Goal: Task Accomplishment & Management: Complete application form

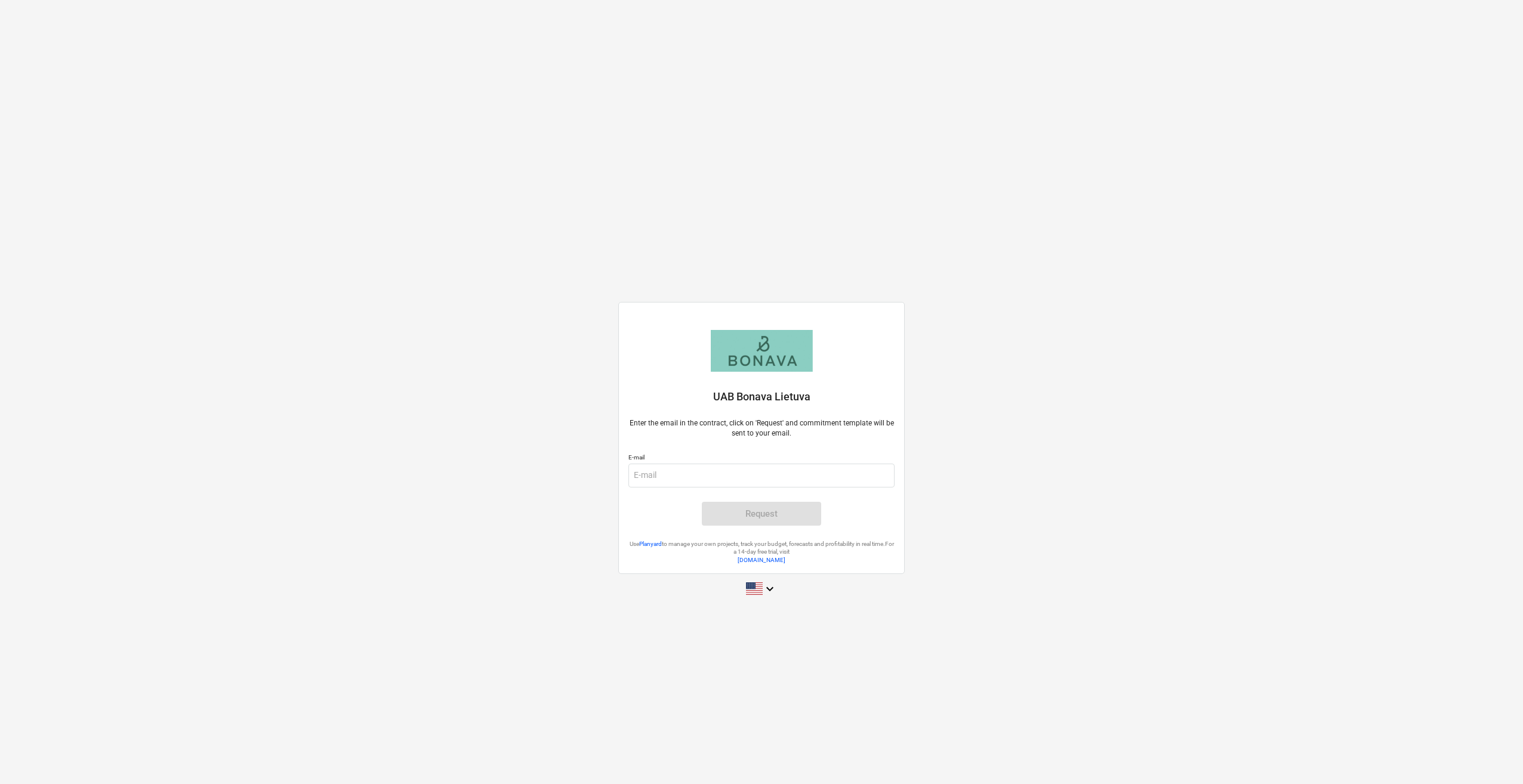
drag, startPoint x: 997, startPoint y: 145, endPoint x: 1119, endPoint y: 168, distance: 124.1
click at [997, 145] on button "Decline All" at bounding box center [977, 141] width 92 height 27
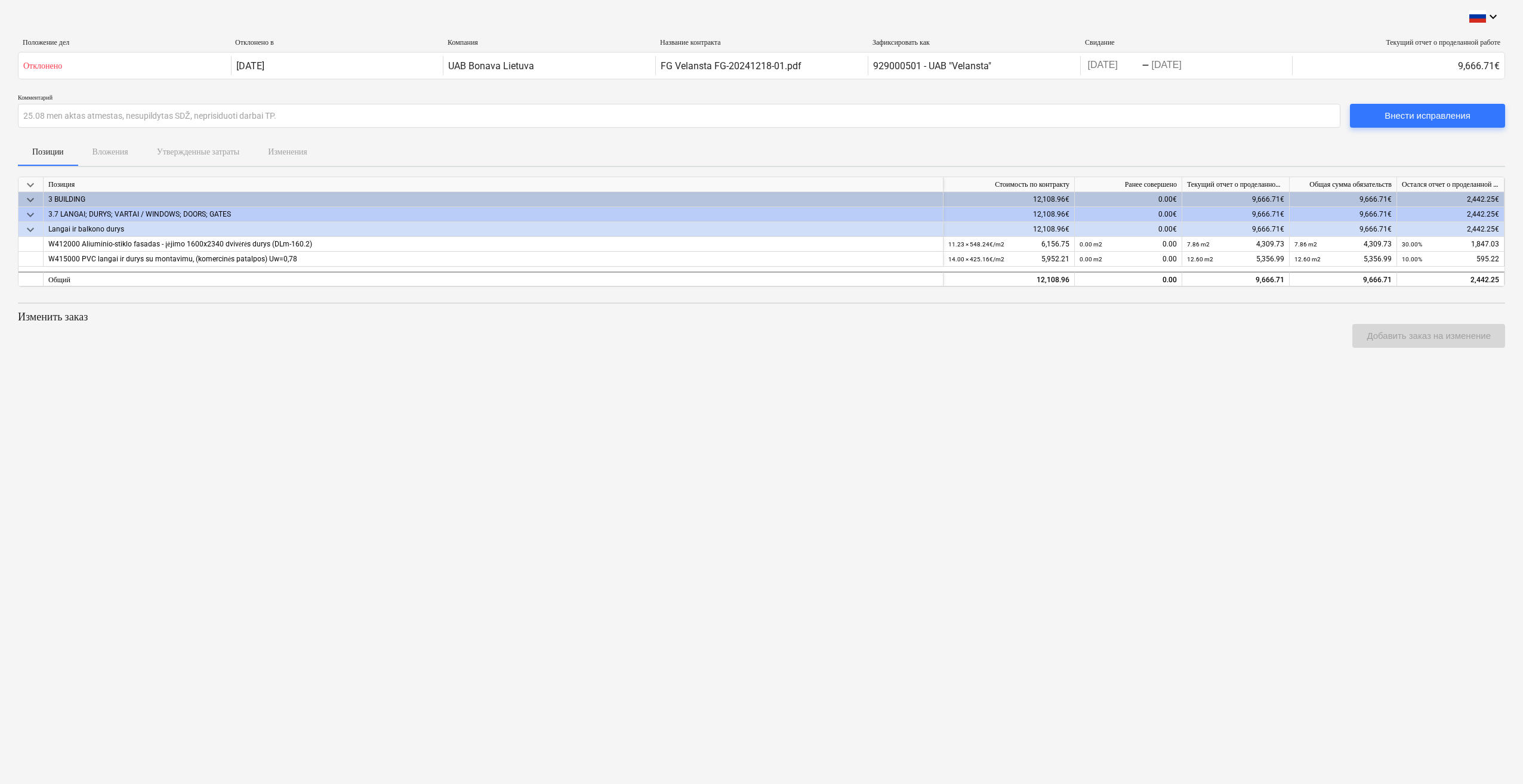
drag, startPoint x: 1399, startPoint y: 504, endPoint x: 1393, endPoint y: 509, distance: 7.8
click at [1399, 504] on div "keyboard_arrow_down Положение дел Отклонено в Компания Название контракта Зафик…" at bounding box center [762, 392] width 1523 height 784
click at [1408, 113] on div "Внести исправления" at bounding box center [1427, 115] width 86 height 16
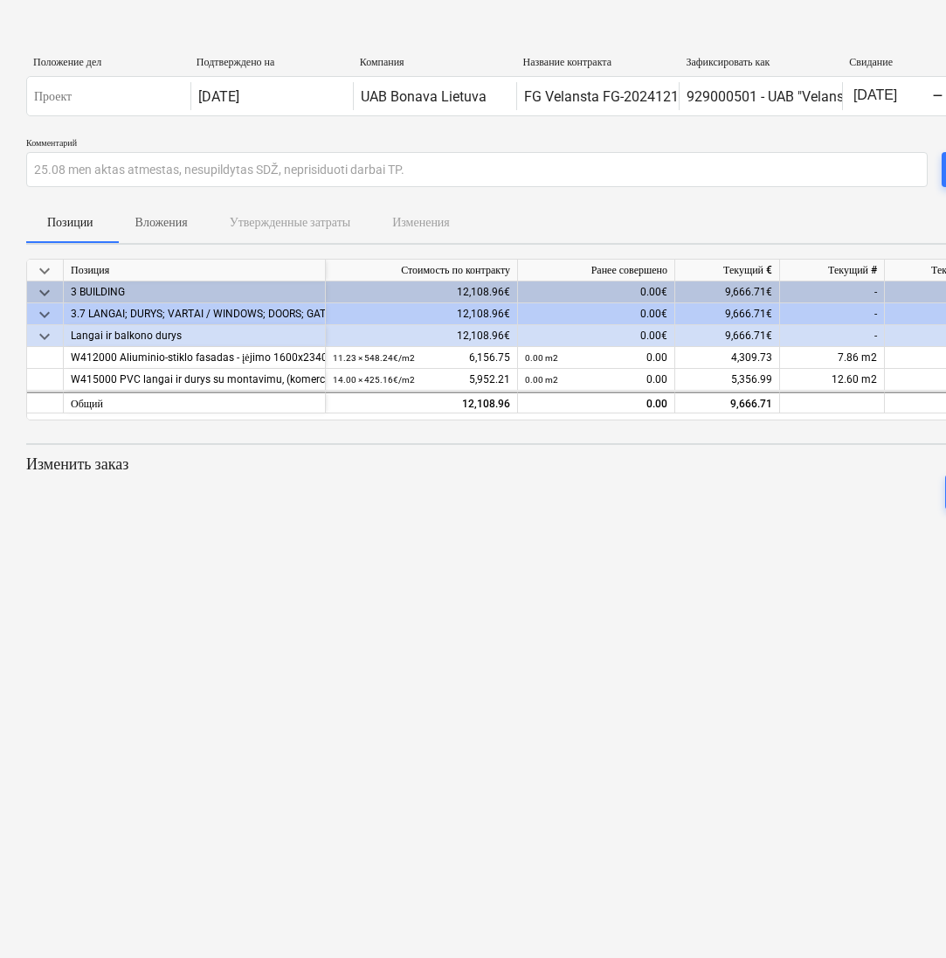
click at [641, 578] on div "keyboard_arrow_down Положение дел Подтверждено на Компания Название контракта З…" at bounding box center [597, 479] width 1195 height 958
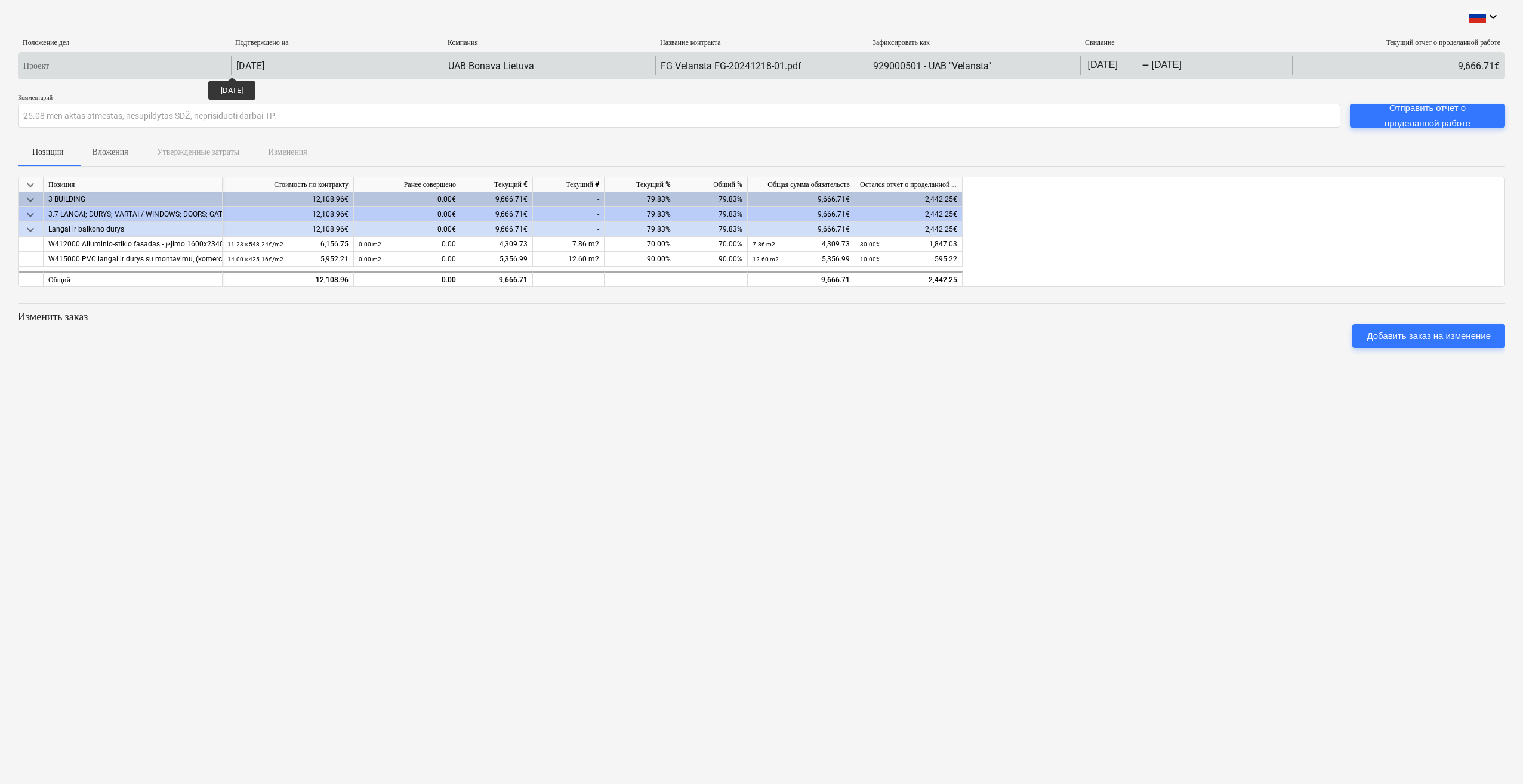
click at [243, 66] on div "[DATE]" at bounding box center [250, 66] width 28 height 12
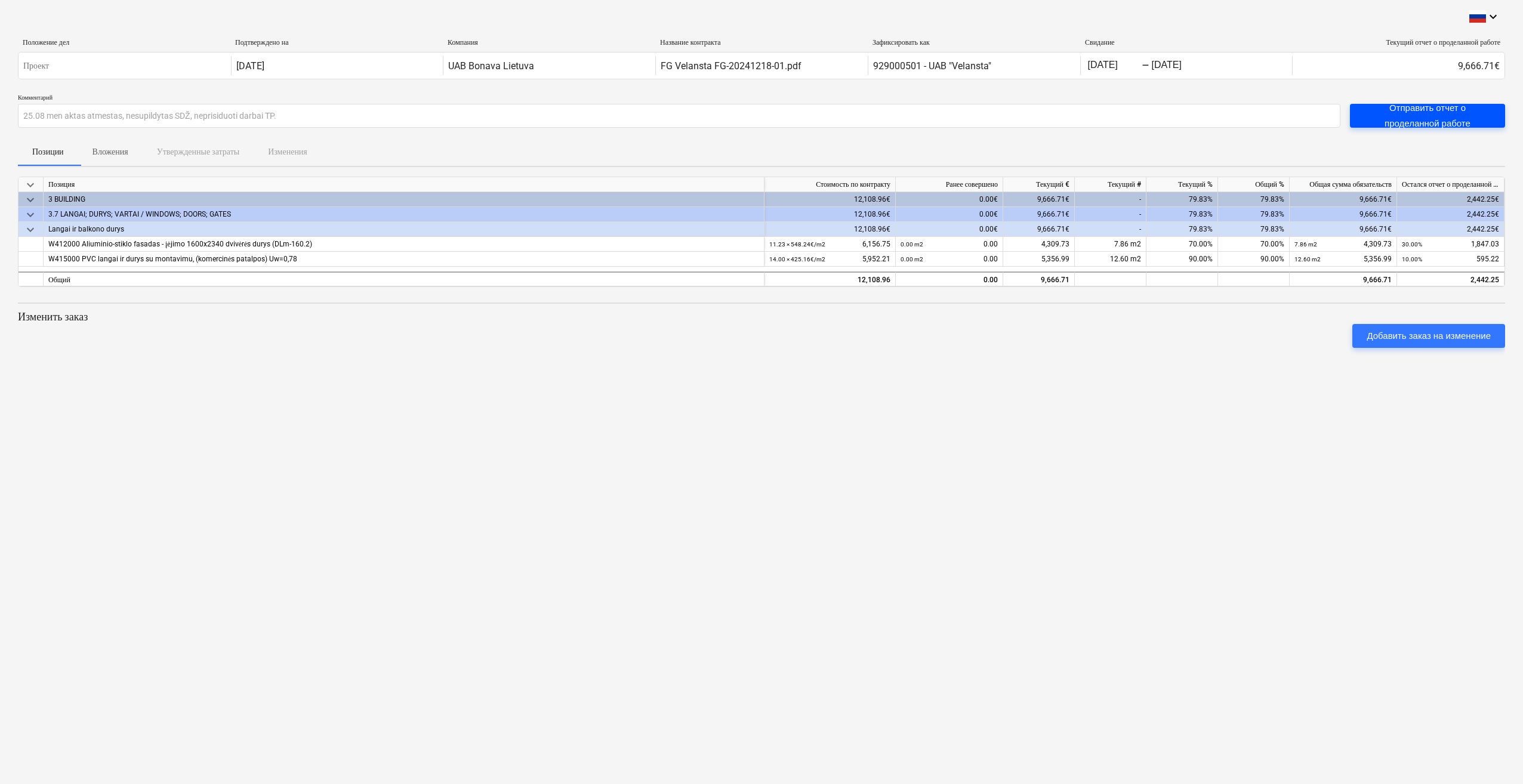
click at [1443, 113] on div "Отправить отчет о проделанной работе" at bounding box center [1427, 116] width 126 height 31
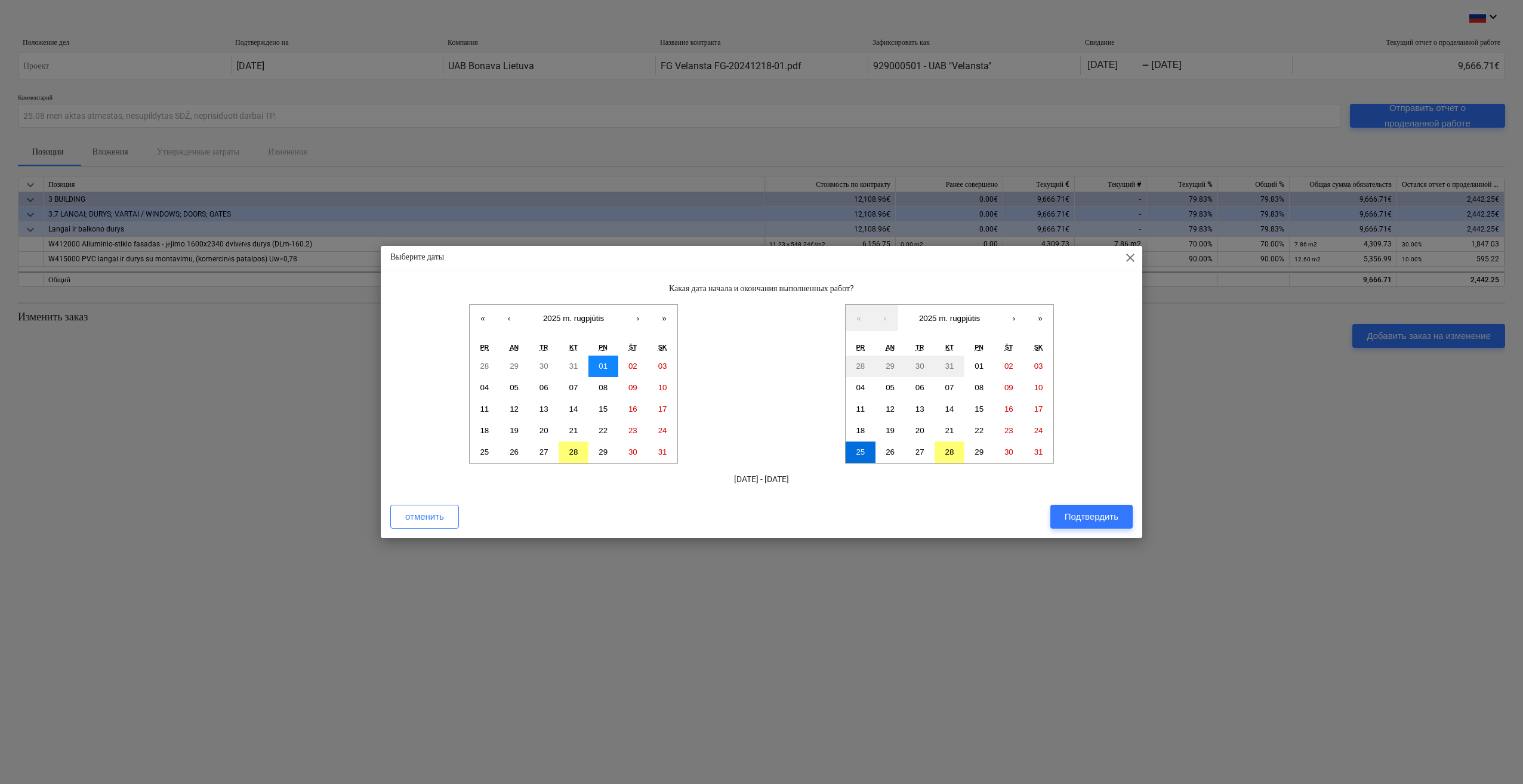
click at [603, 367] on abbr "01" at bounding box center [602, 366] width 9 height 9
click at [565, 447] on button "28" at bounding box center [574, 452] width 30 height 21
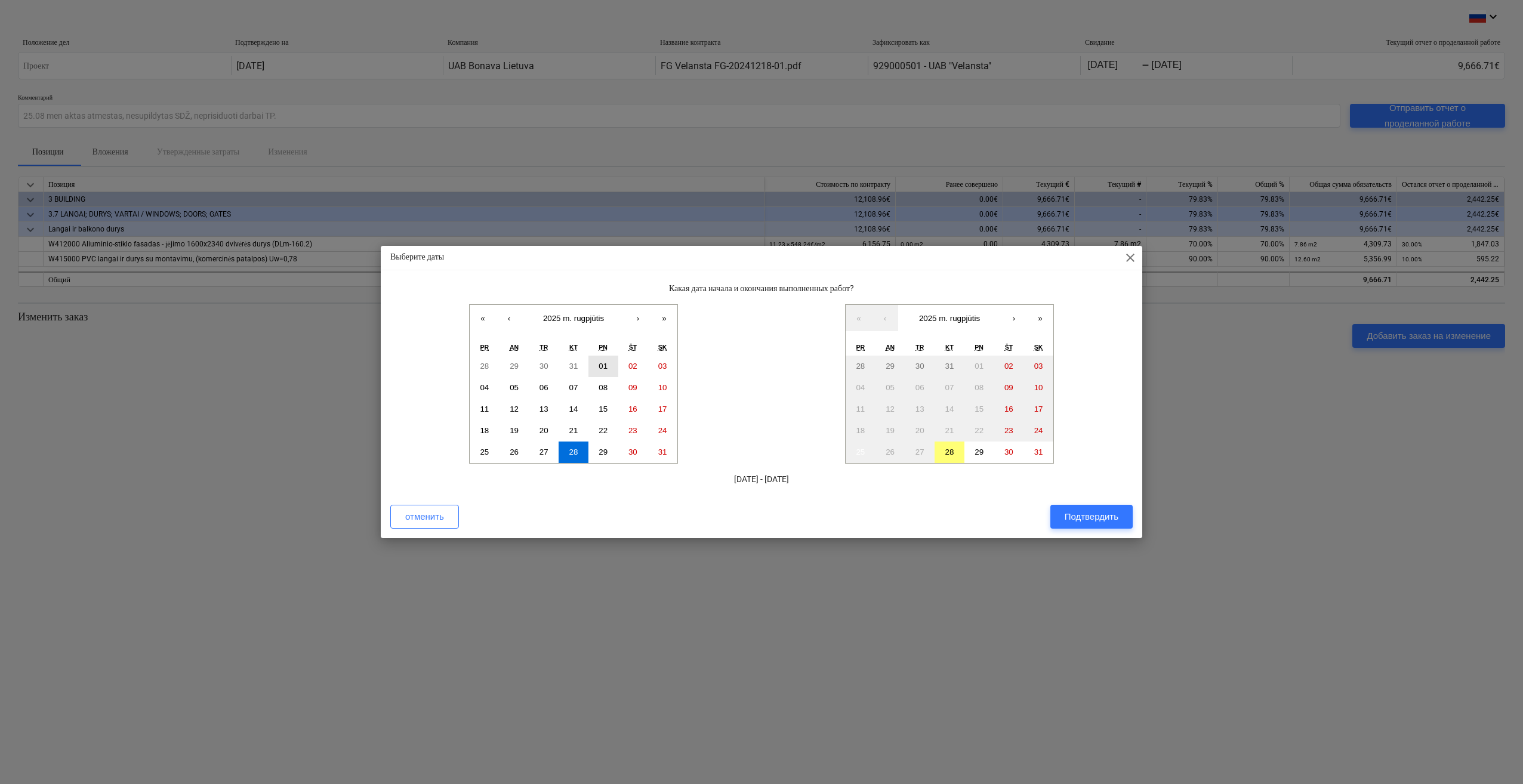
click at [606, 359] on button "01" at bounding box center [604, 366] width 30 height 21
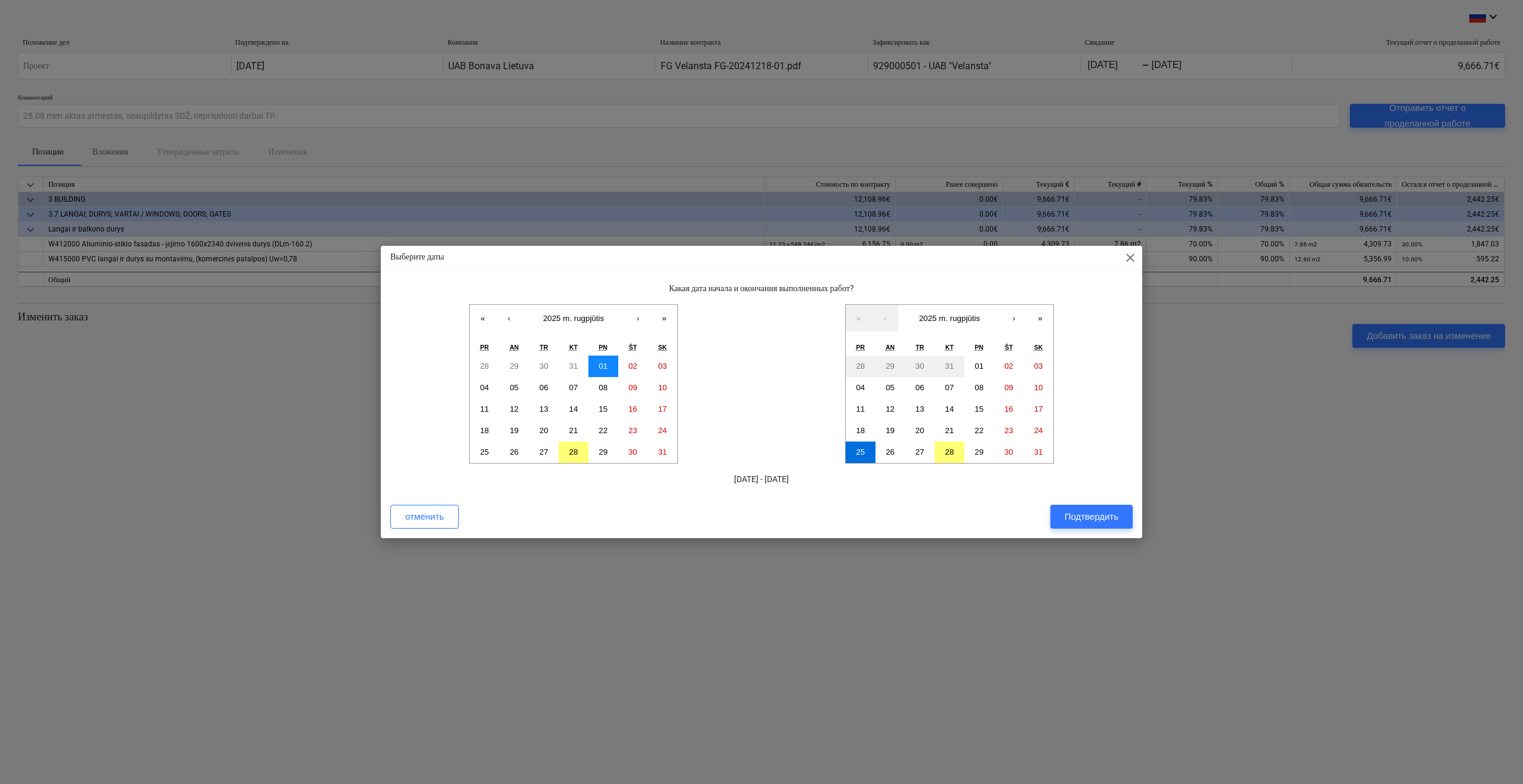
click at [613, 367] on button "01" at bounding box center [604, 366] width 30 height 21
click at [951, 452] on abbr "28" at bounding box center [949, 451] width 9 height 9
click at [1080, 514] on div "Подтвердить" at bounding box center [1091, 516] width 54 height 16
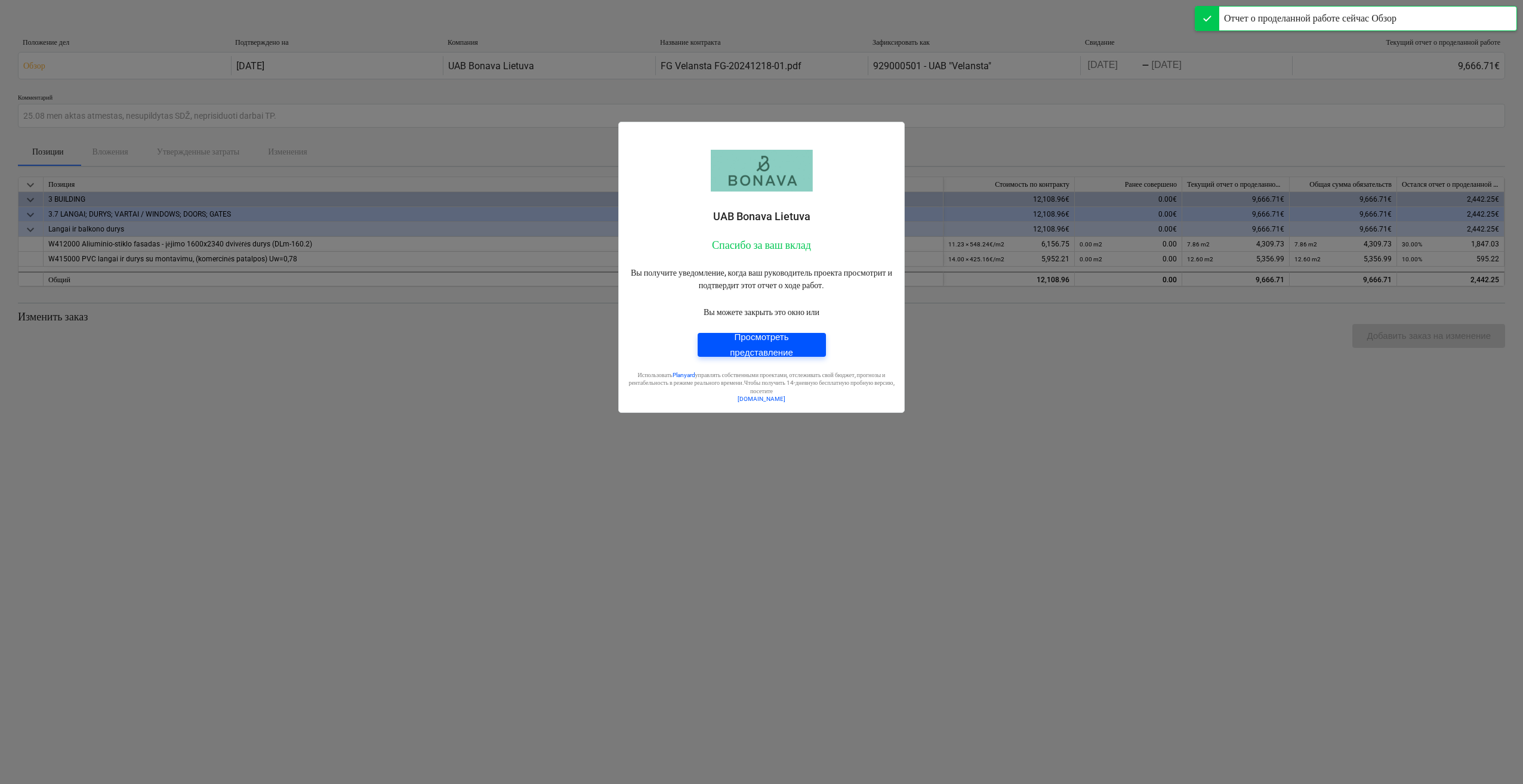
click at [789, 344] on div "Просмотреть представление" at bounding box center [762, 345] width 100 height 31
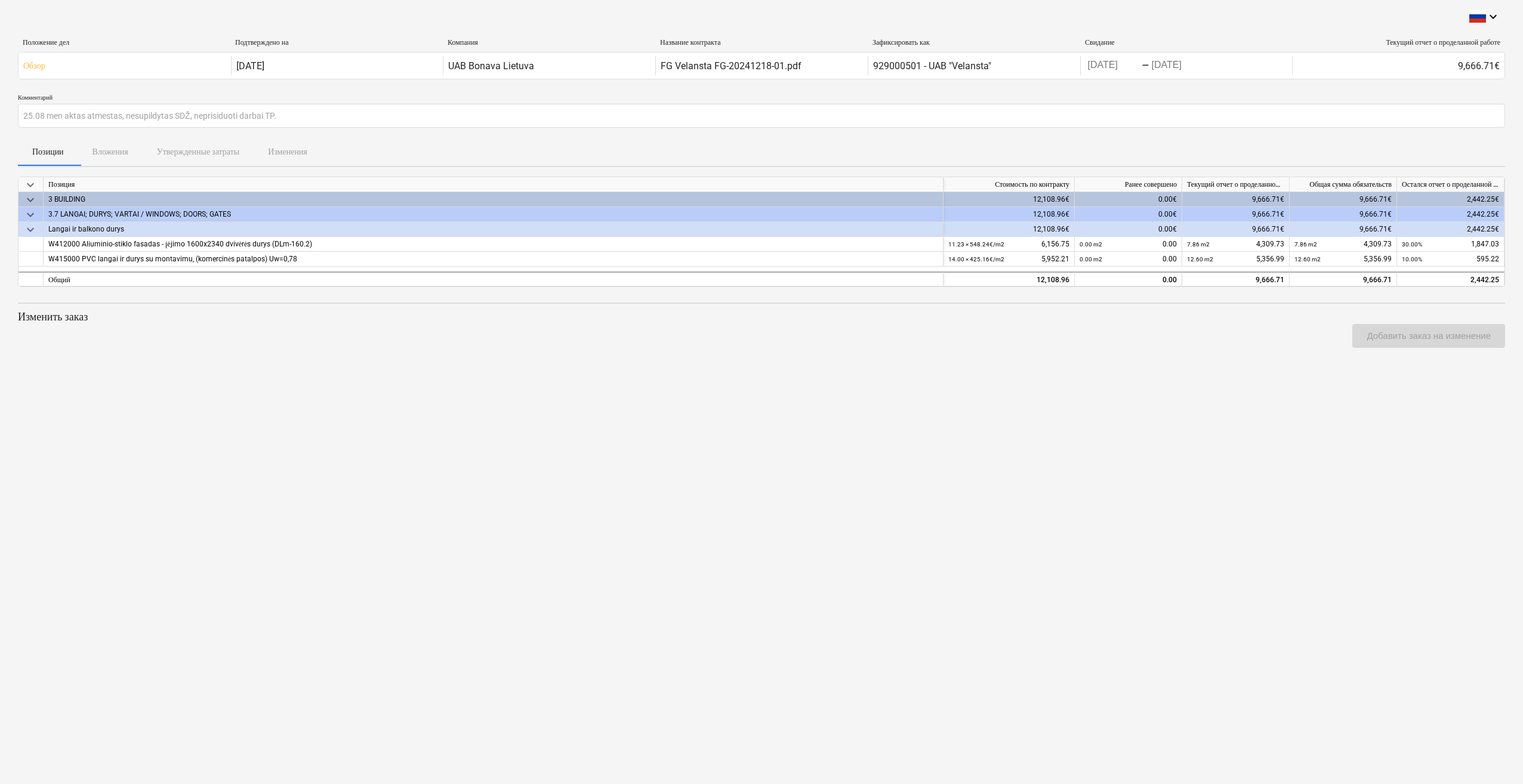
click at [1184, 389] on div "keyboard_arrow_down Положение дел Подтверждено на Компания Название контракта З…" at bounding box center [762, 392] width 1523 height 784
